Goal: Task Accomplishment & Management: Manage account settings

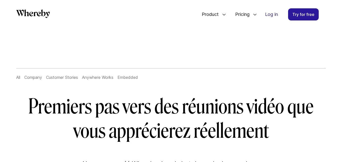
click at [269, 13] on link "Log in" at bounding box center [271, 15] width 21 height 12
click at [270, 16] on link "Log in" at bounding box center [271, 15] width 21 height 12
click at [276, 15] on link "Log in" at bounding box center [271, 15] width 21 height 12
